Goal: Obtain resource: Download file/media

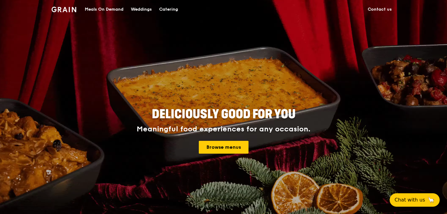
click at [175, 12] on div "Catering" at bounding box center [168, 9] width 19 height 18
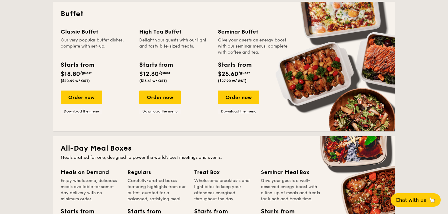
scroll to position [271, 0]
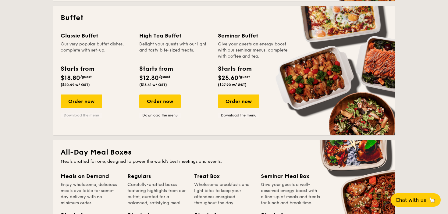
click at [89, 114] on link "Download the menu" at bounding box center [81, 115] width 41 height 5
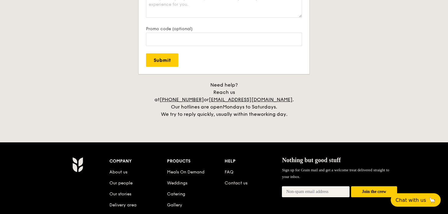
scroll to position [1391, 0]
